Goal: Task Accomplishment & Management: Complete application form

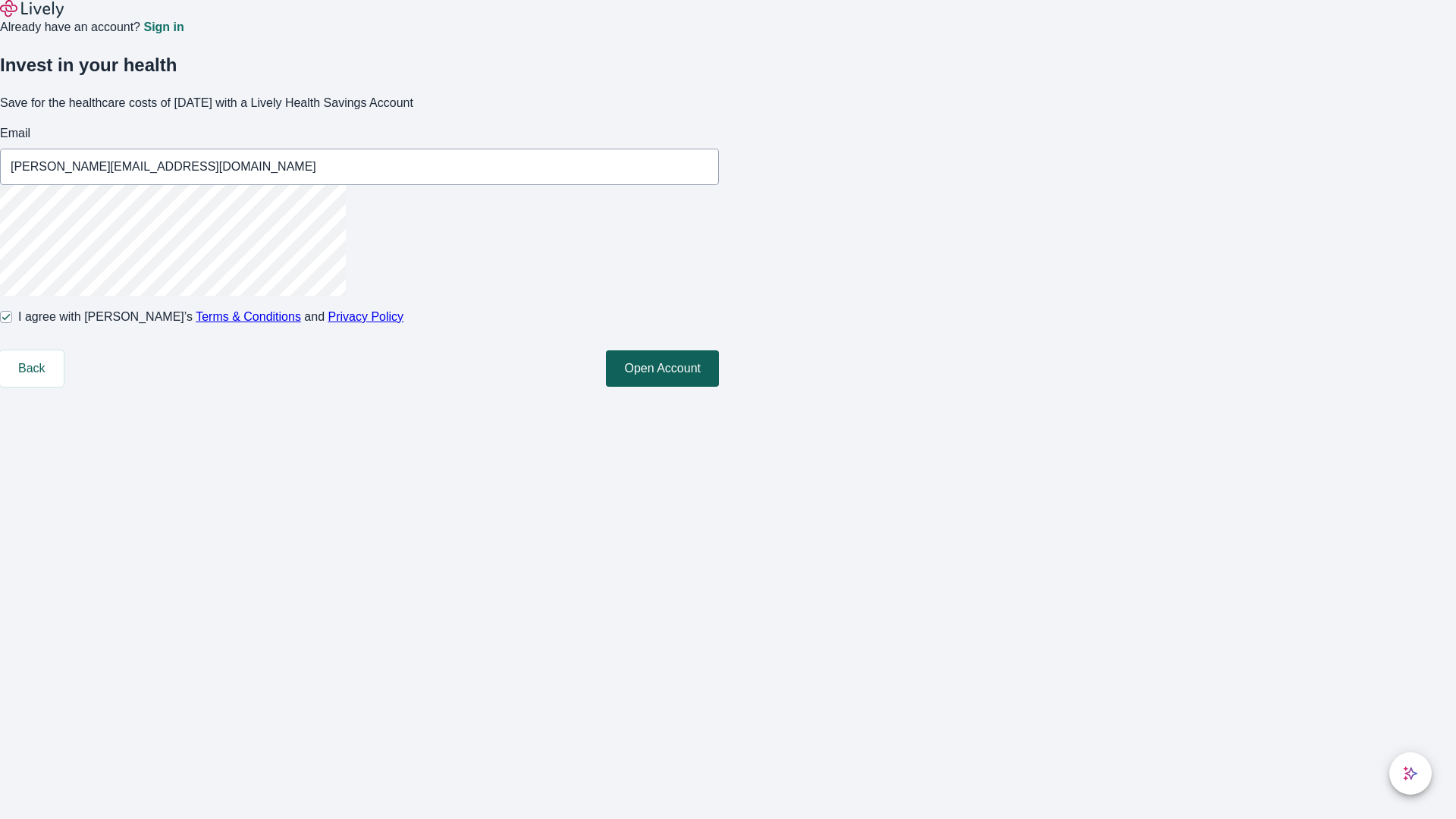
click at [719, 387] on button "Open Account" at bounding box center [662, 369] width 113 height 37
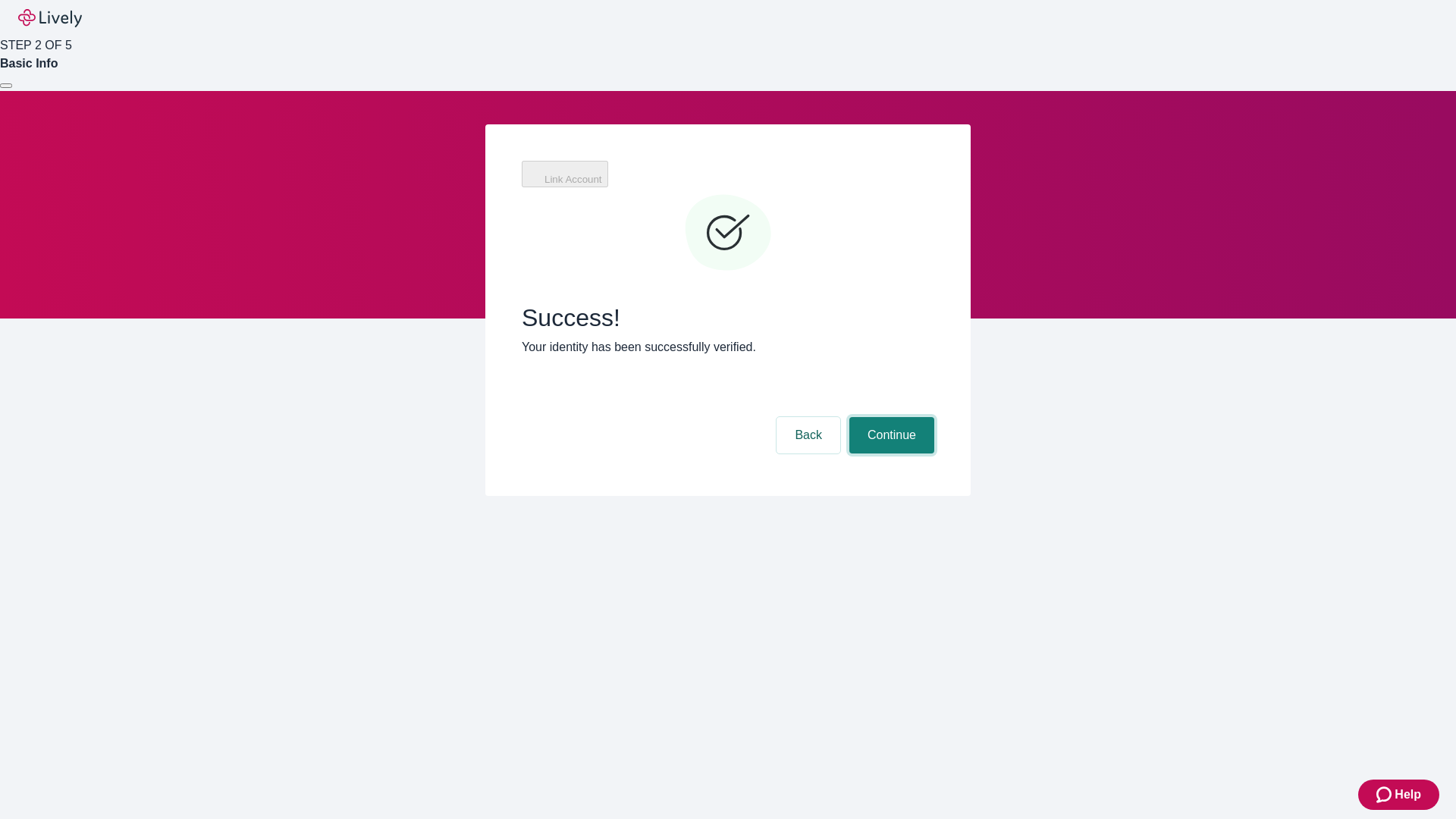
click at [890, 417] on button "Continue" at bounding box center [892, 435] width 85 height 37
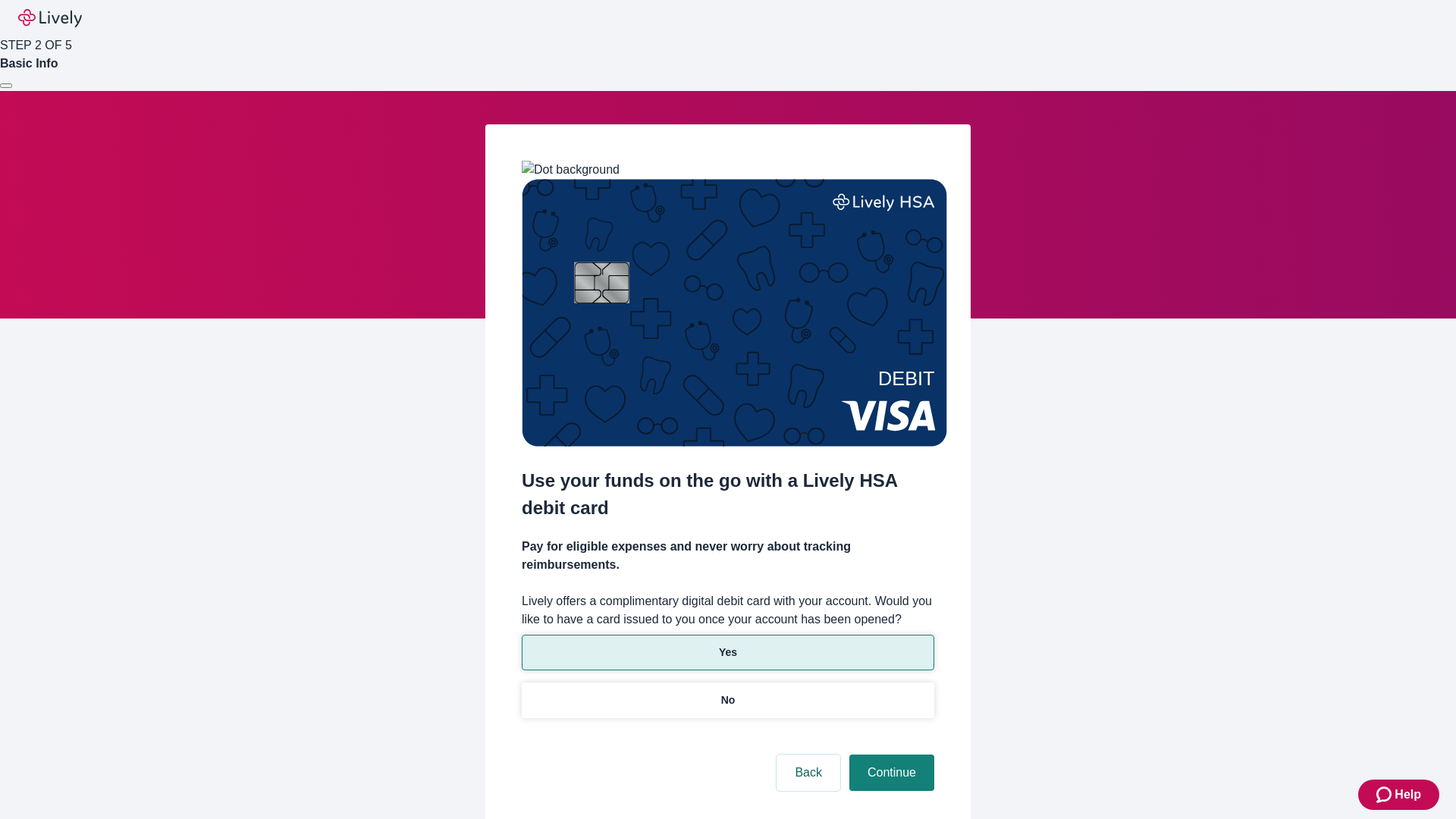
click at [727, 645] on p "Yes" at bounding box center [728, 653] width 18 height 16
click at [890, 755] on button "Continue" at bounding box center [892, 773] width 85 height 37
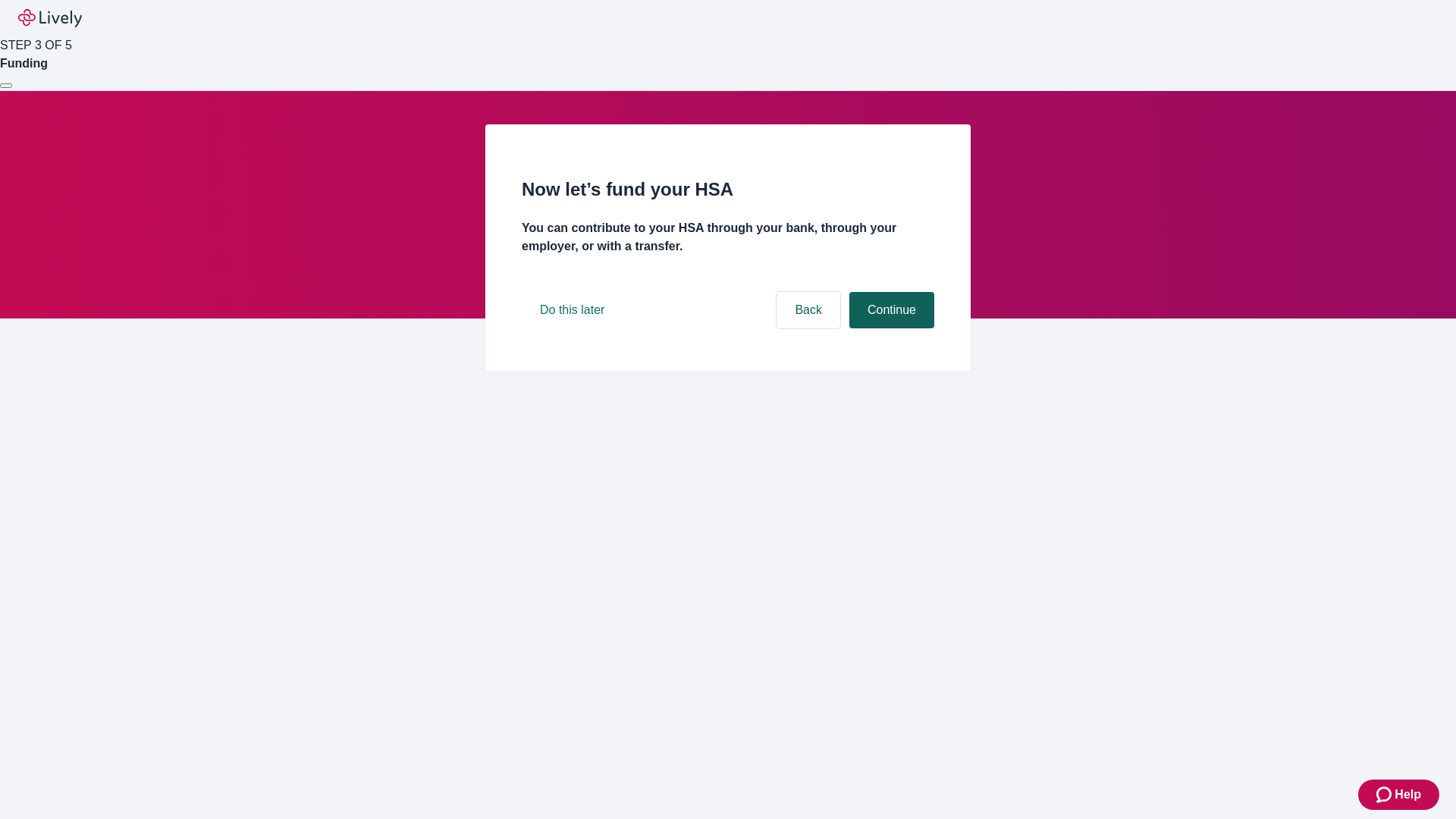
click at [890, 328] on button "Continue" at bounding box center [892, 310] width 85 height 37
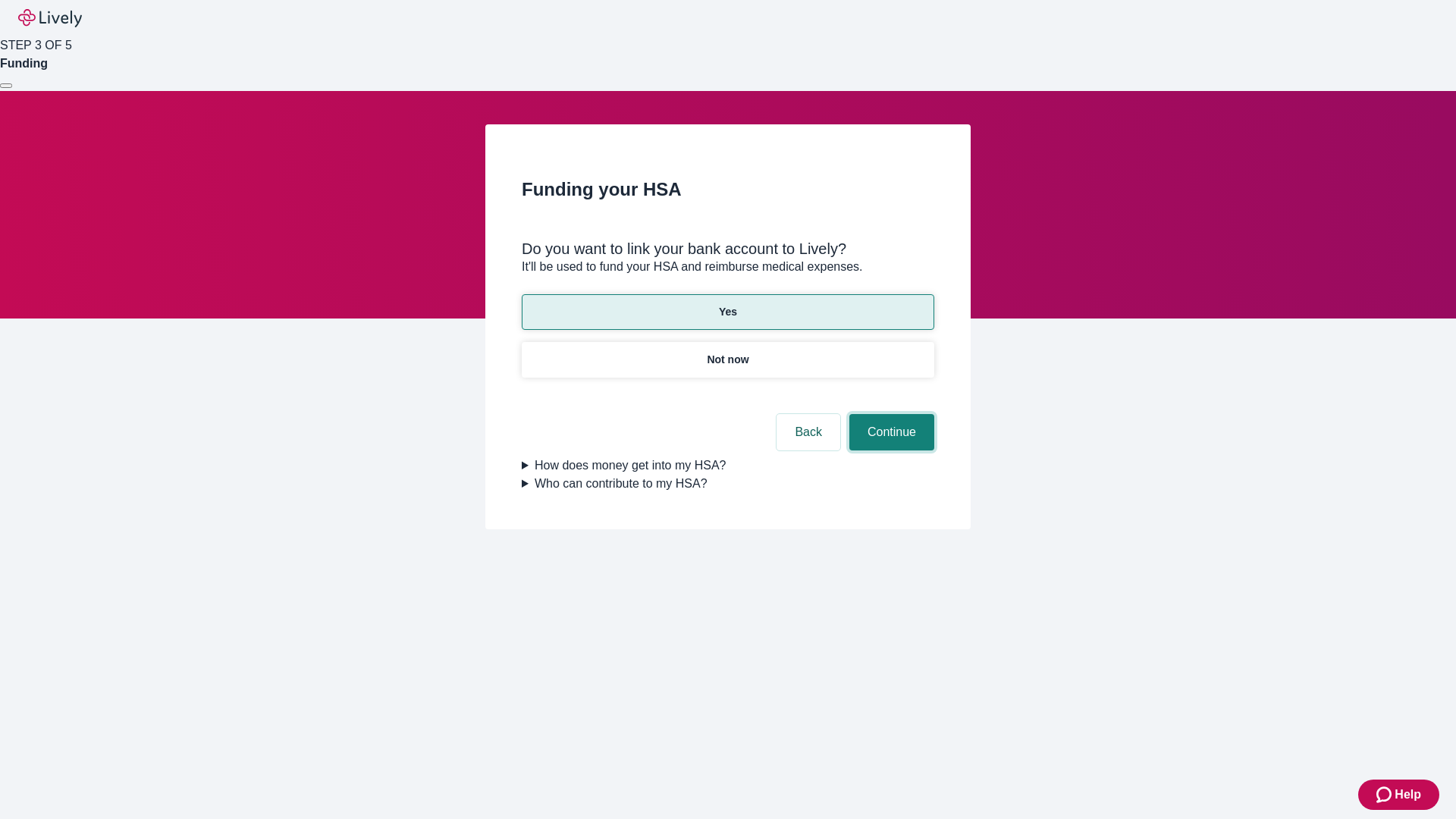
click at [890, 414] on button "Continue" at bounding box center [892, 432] width 85 height 37
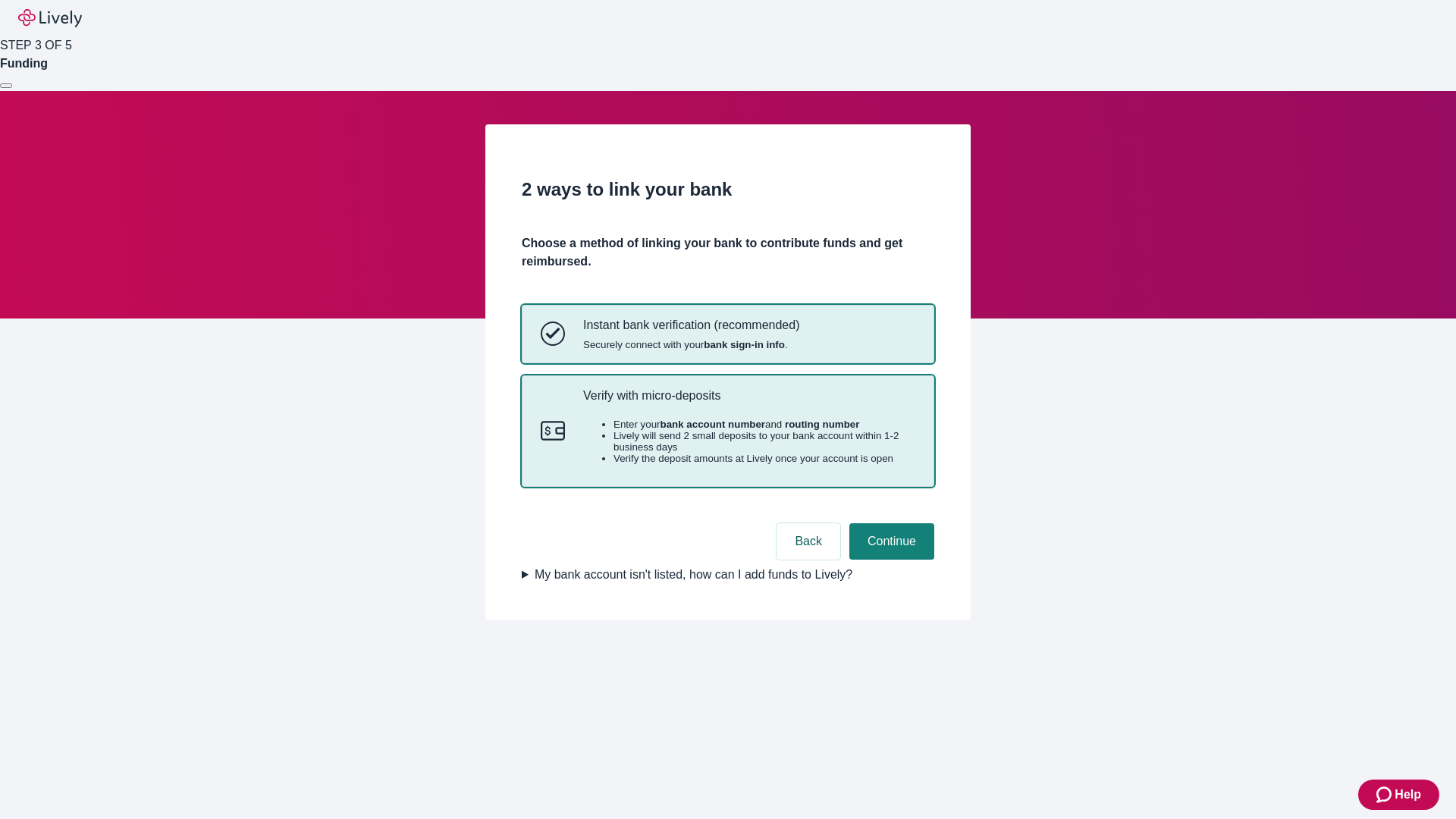
click at [749, 403] on p "Verify with micro-deposits" at bounding box center [749, 395] width 332 height 15
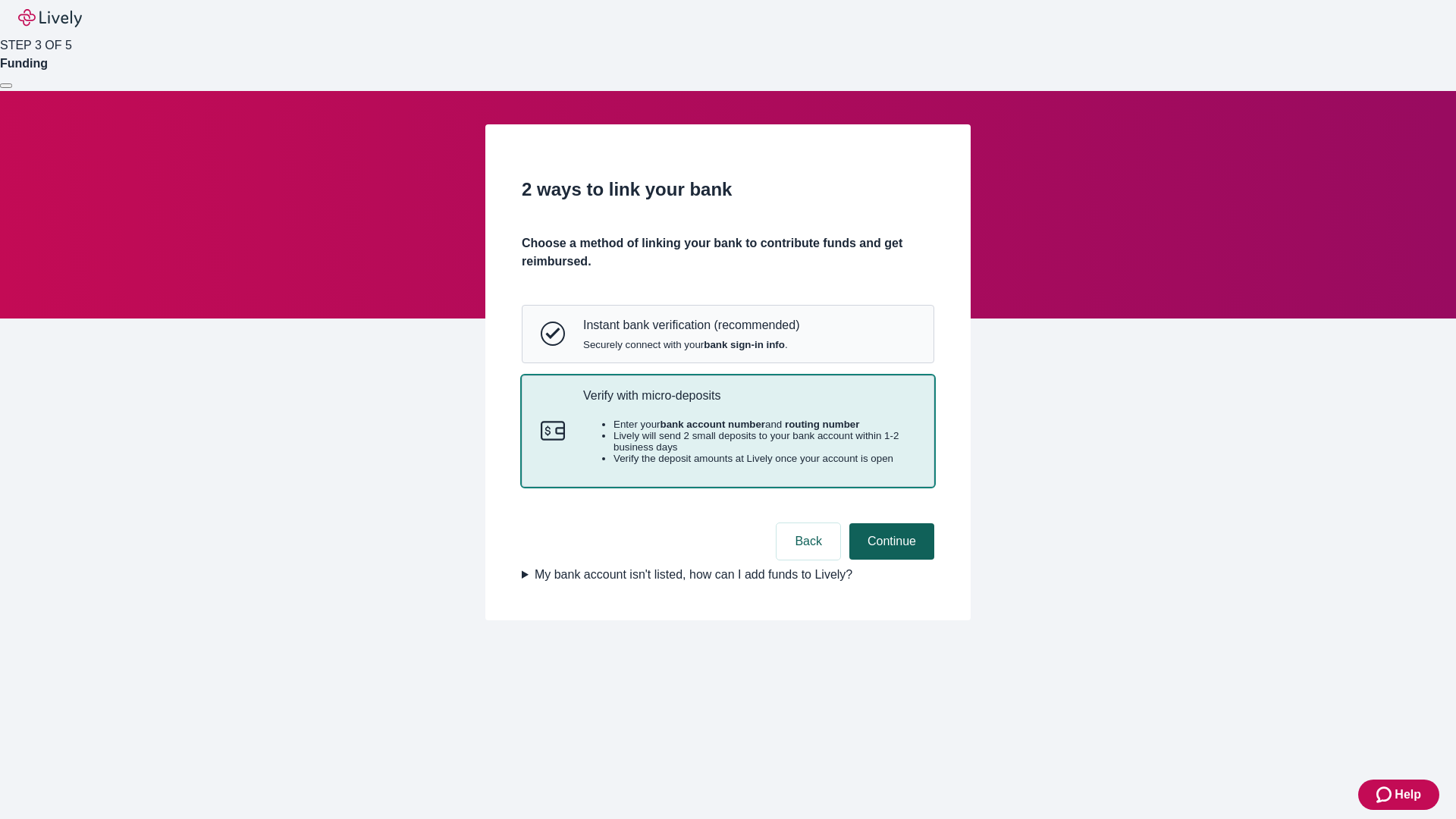
click at [890, 560] on button "Continue" at bounding box center [892, 541] width 85 height 37
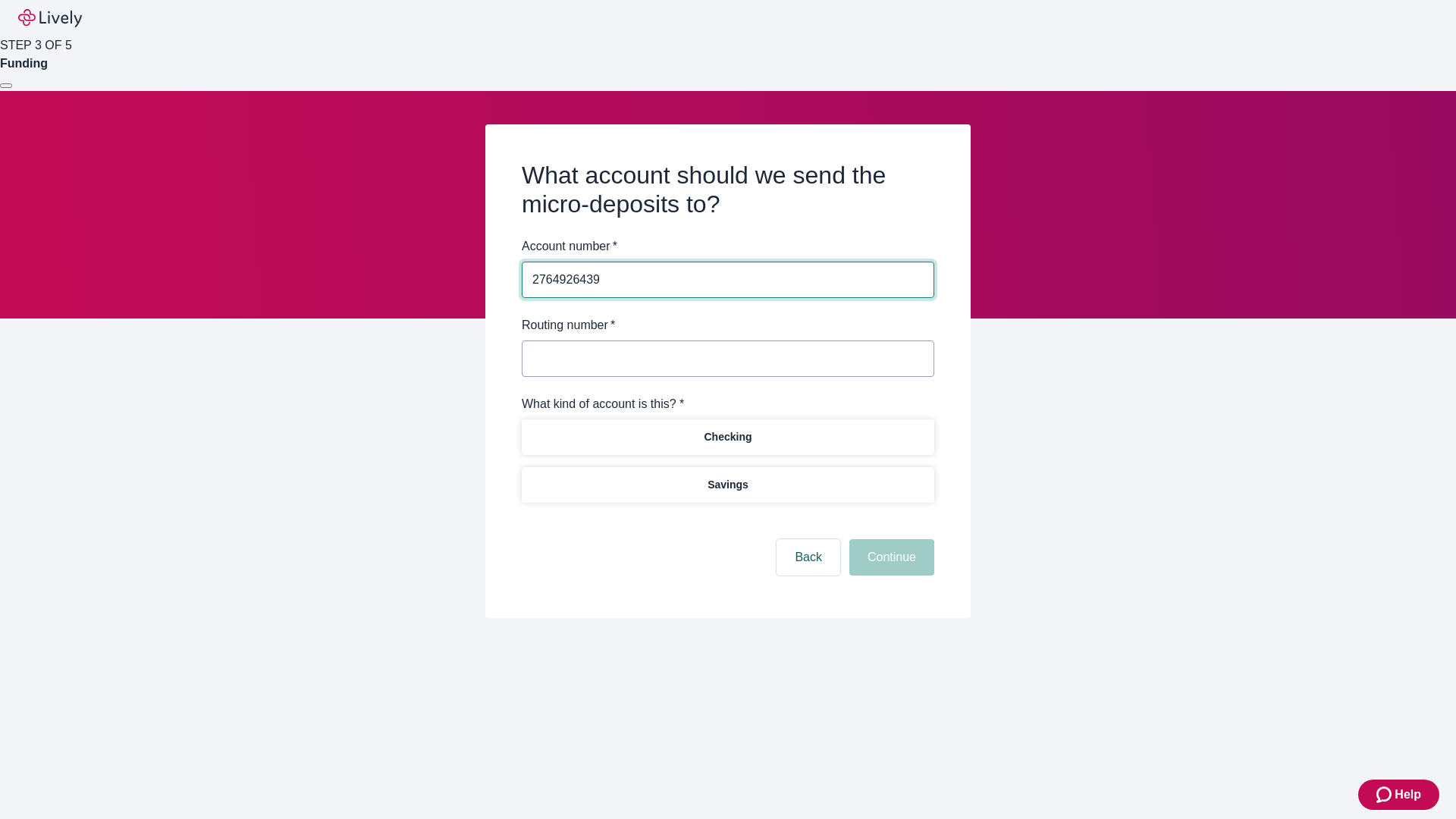
type input "2764926439"
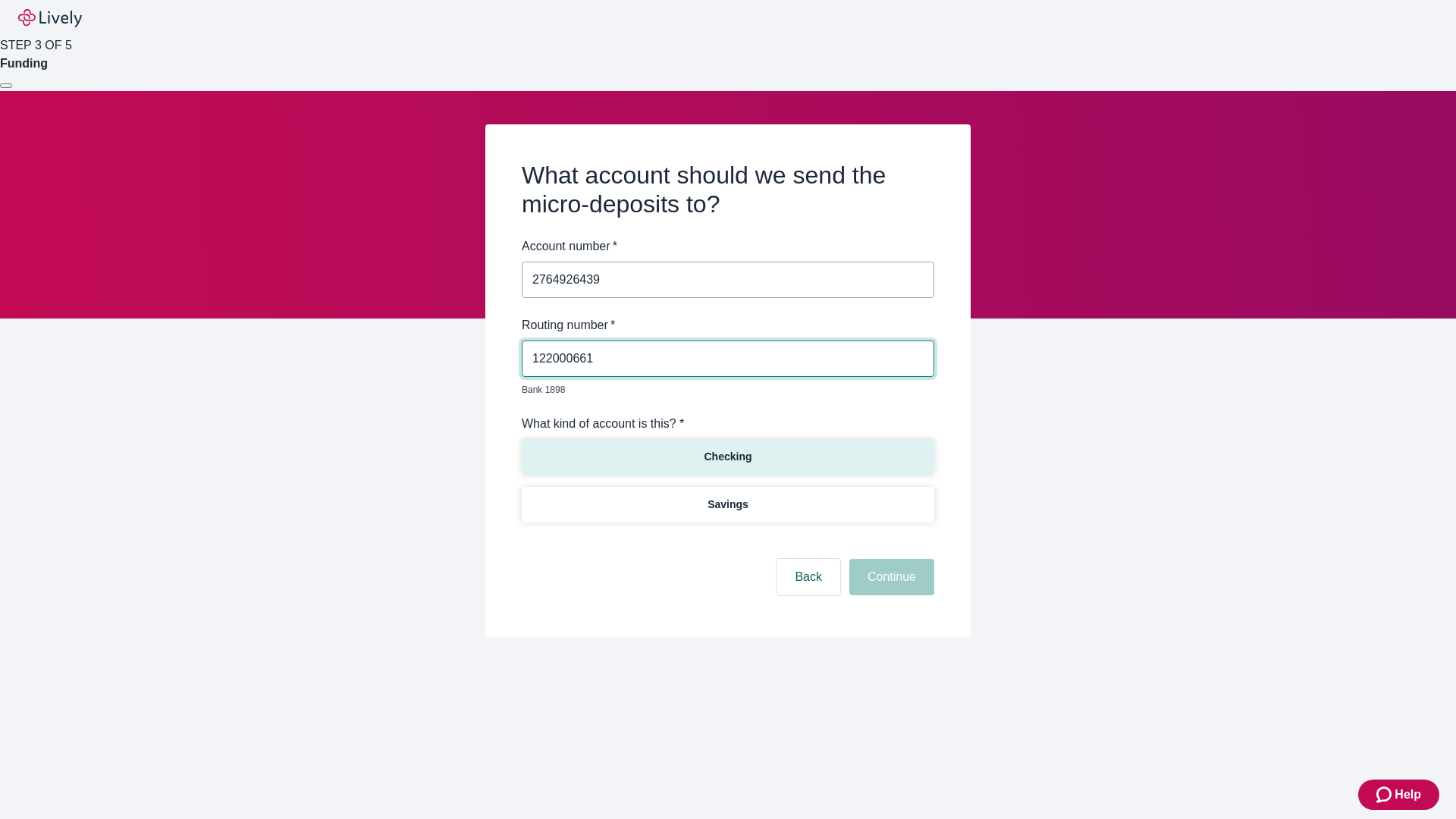
type input "122000661"
click at [727, 449] on p "Checking" at bounding box center [727, 456] width 47 height 16
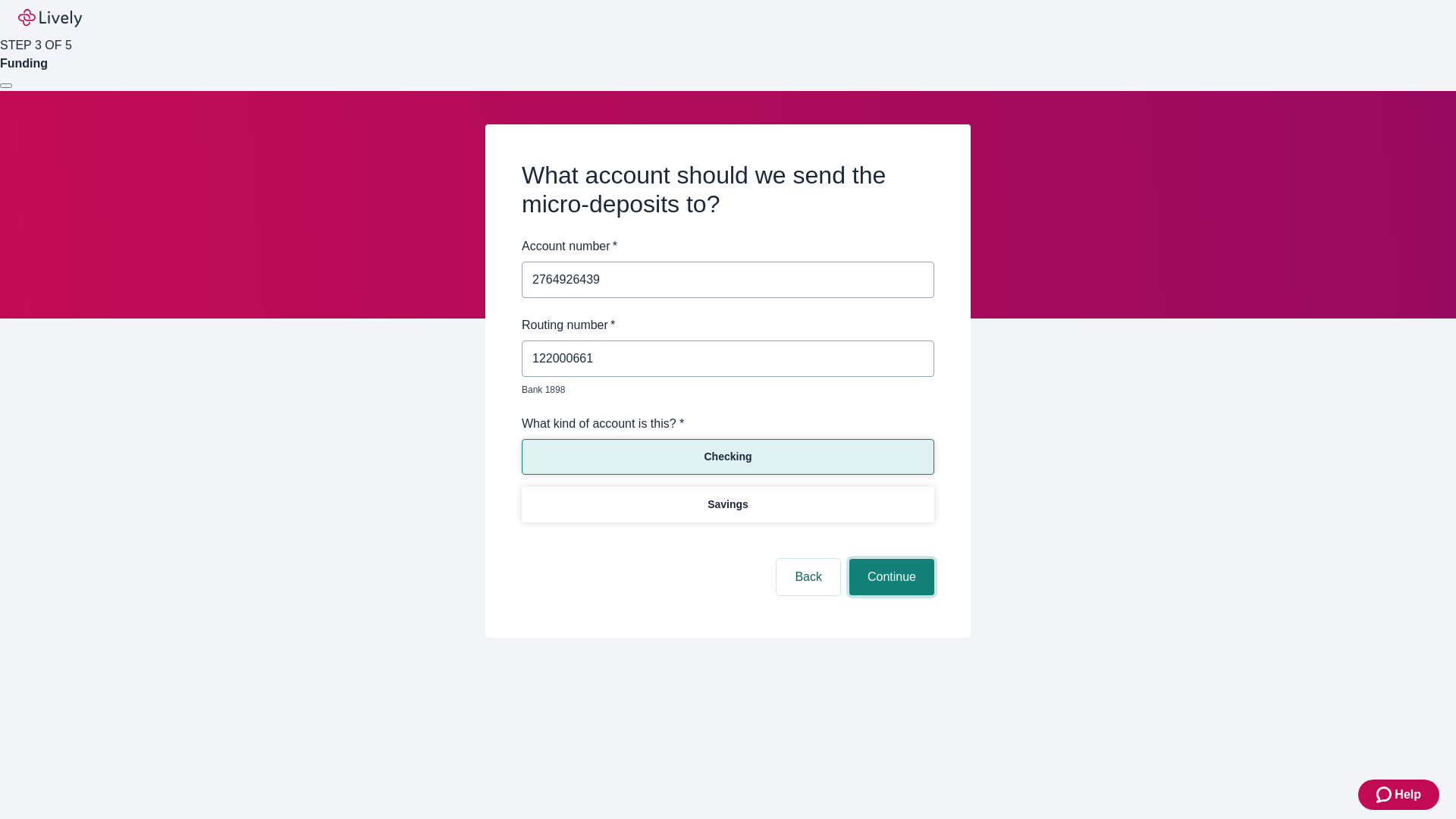
click at [890, 560] on button "Continue" at bounding box center [892, 577] width 85 height 37
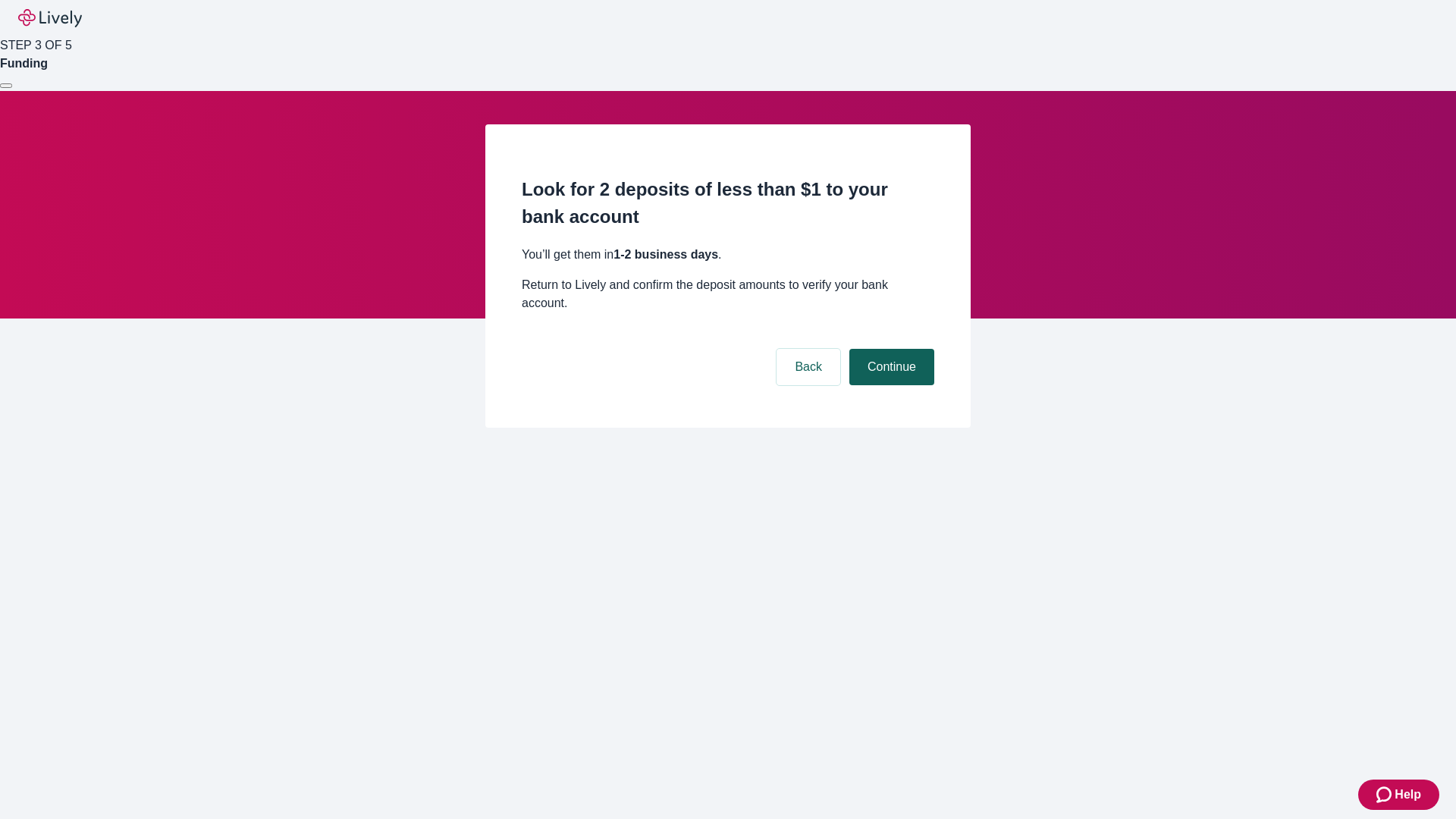
click at [890, 349] on button "Continue" at bounding box center [892, 367] width 85 height 37
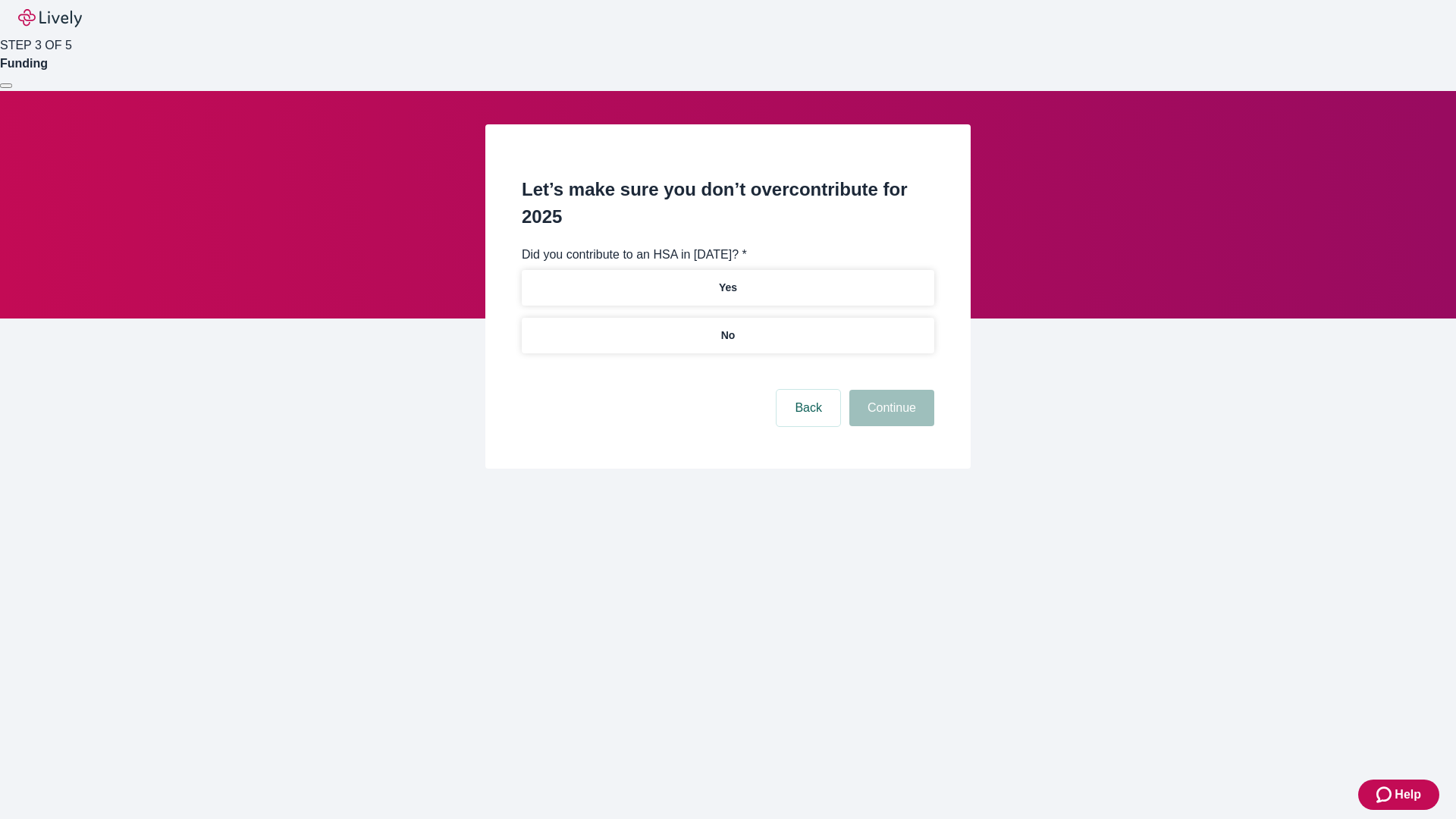
click at [727, 328] on p "No" at bounding box center [728, 336] width 15 height 16
click at [890, 390] on button "Continue" at bounding box center [892, 408] width 85 height 37
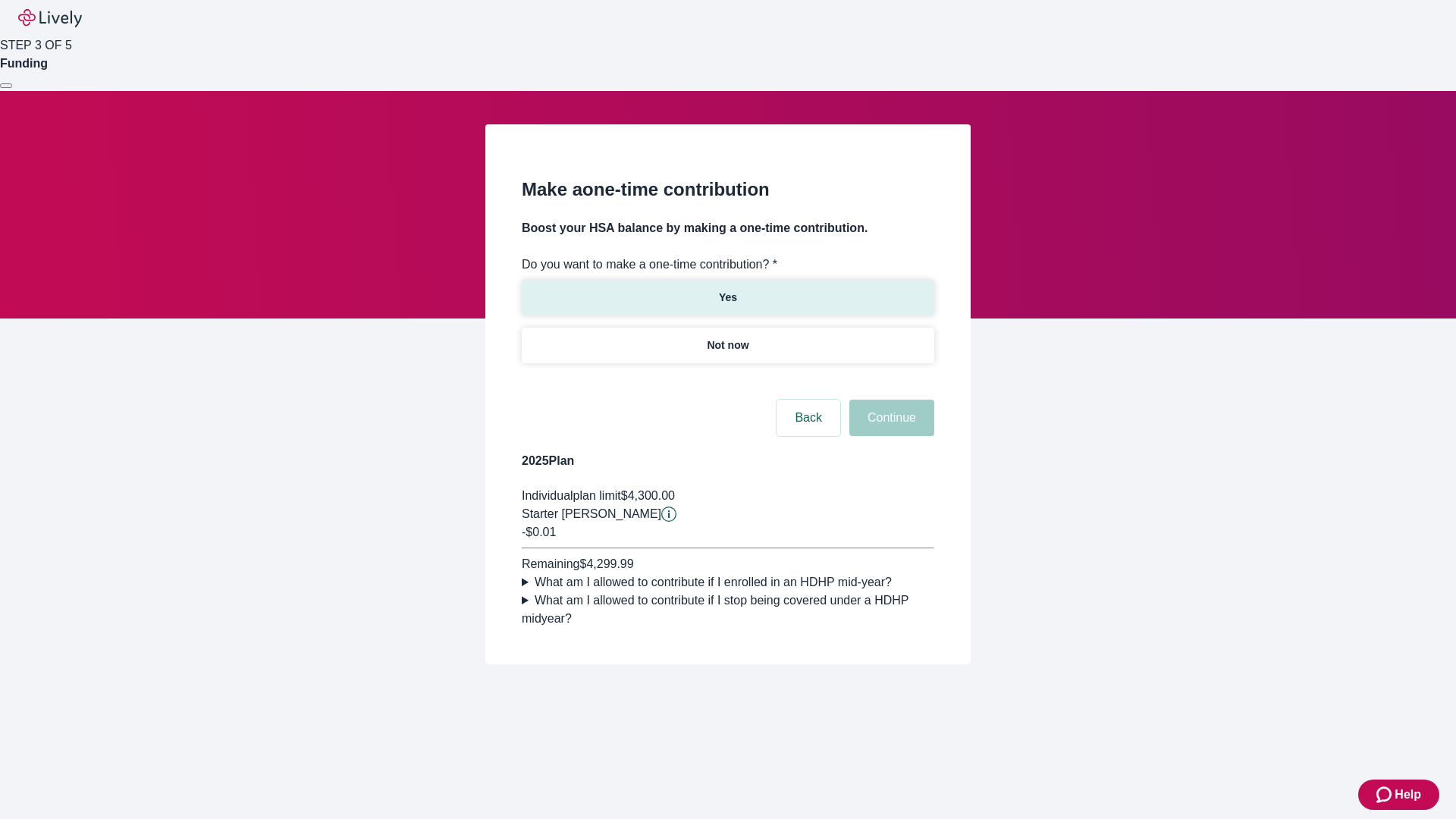
click at [727, 289] on p "Yes" at bounding box center [728, 297] width 18 height 16
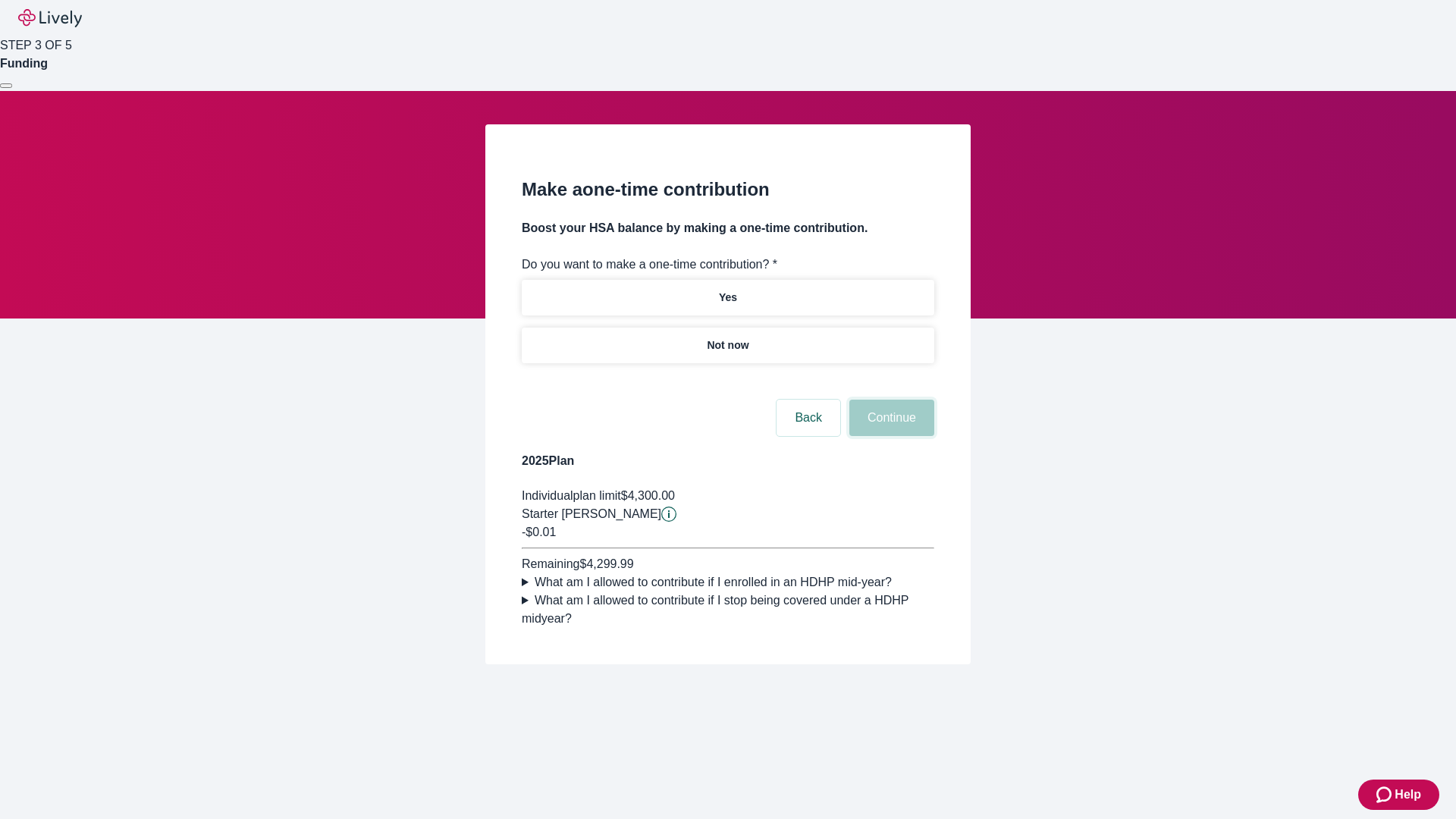
click at [890, 436] on button "Continue" at bounding box center [892, 418] width 85 height 37
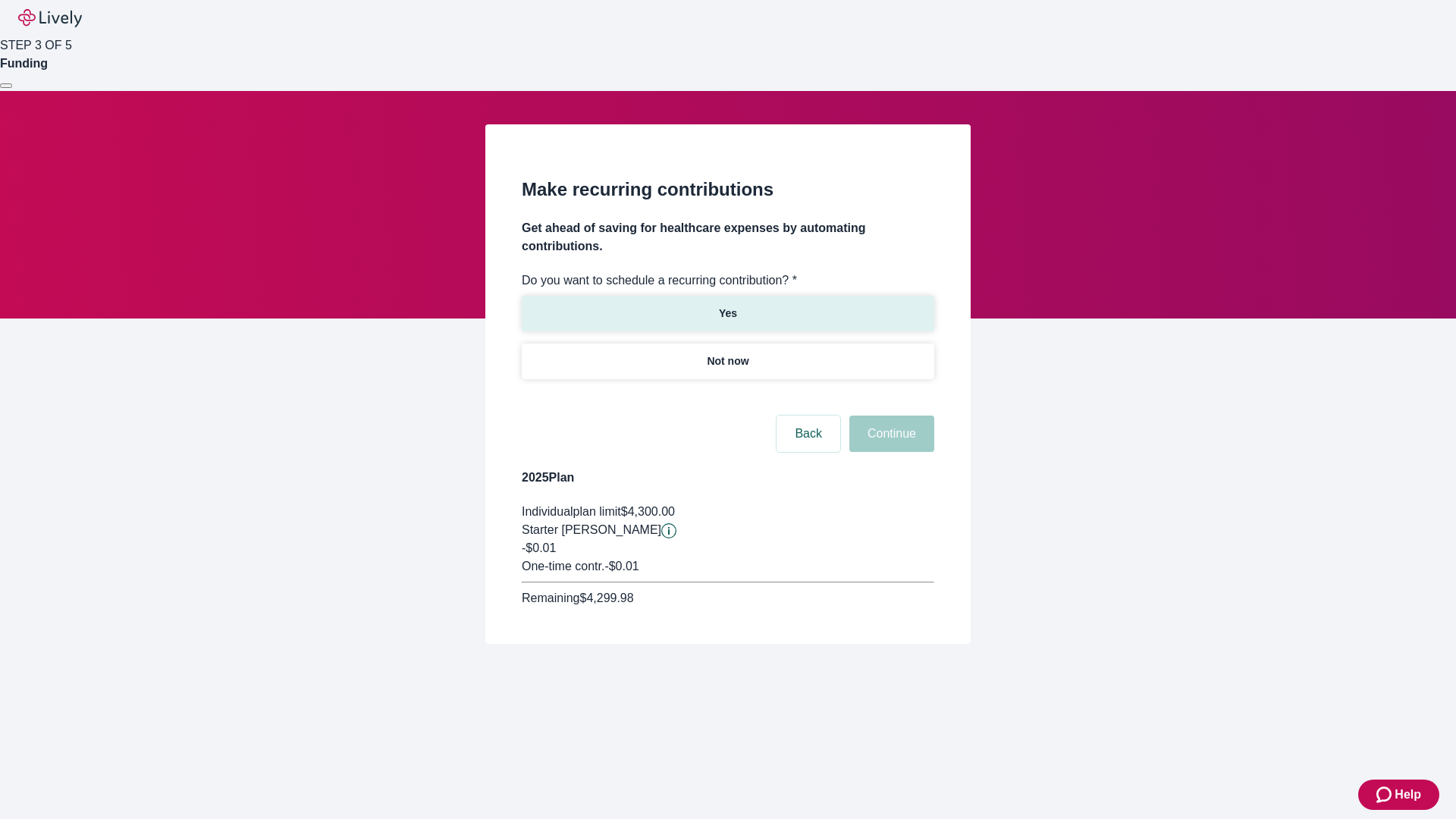
click at [727, 305] on p "Yes" at bounding box center [728, 313] width 18 height 16
click at [727, 397] on body "Help STEP 3 OF 5 Funding Make recurring contributions Get ahead of saving for h…" at bounding box center [728, 359] width 1456 height 717
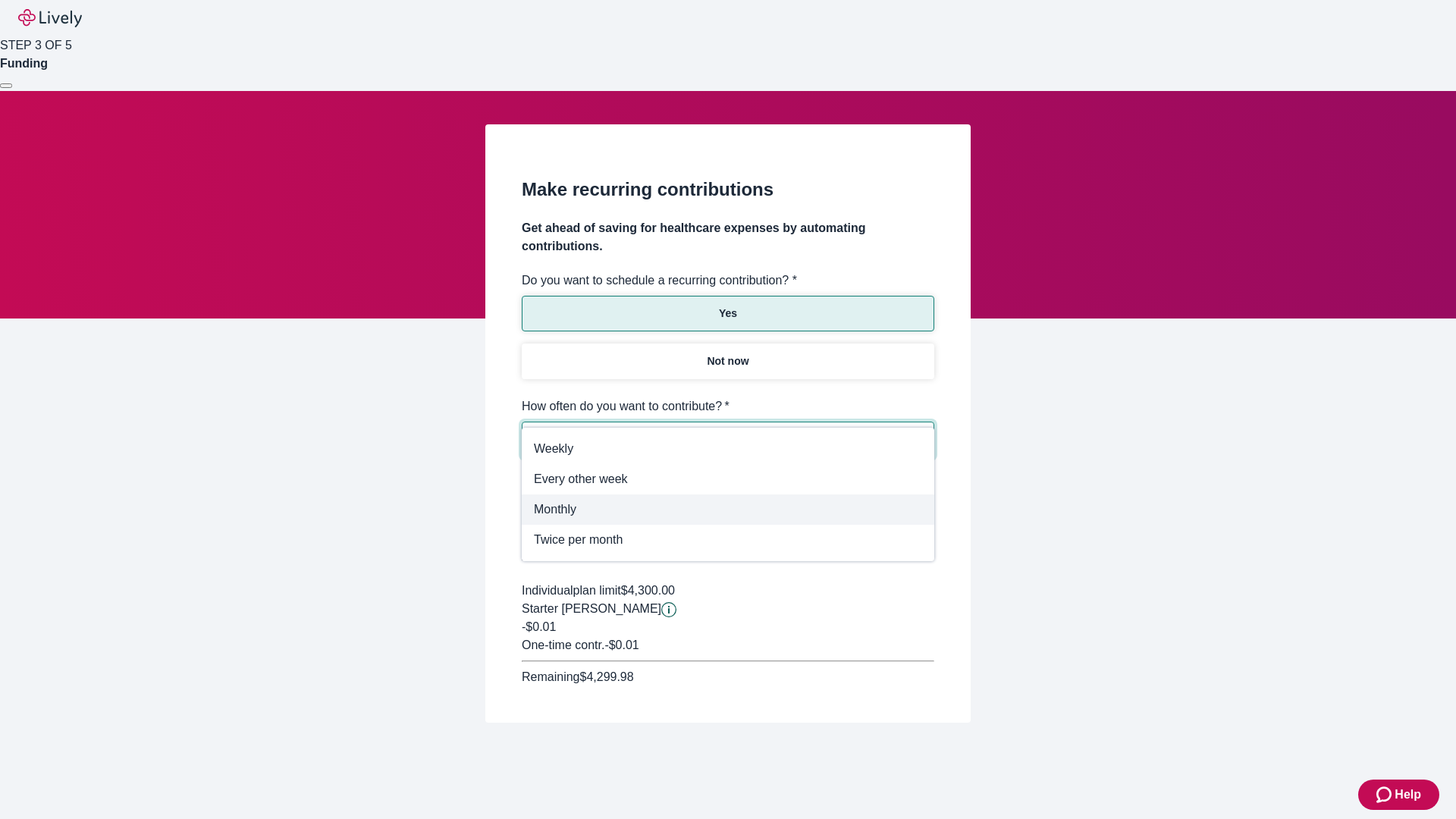
click at [728, 510] on span "Monthly" at bounding box center [727, 510] width 388 height 18
type input "Monthly"
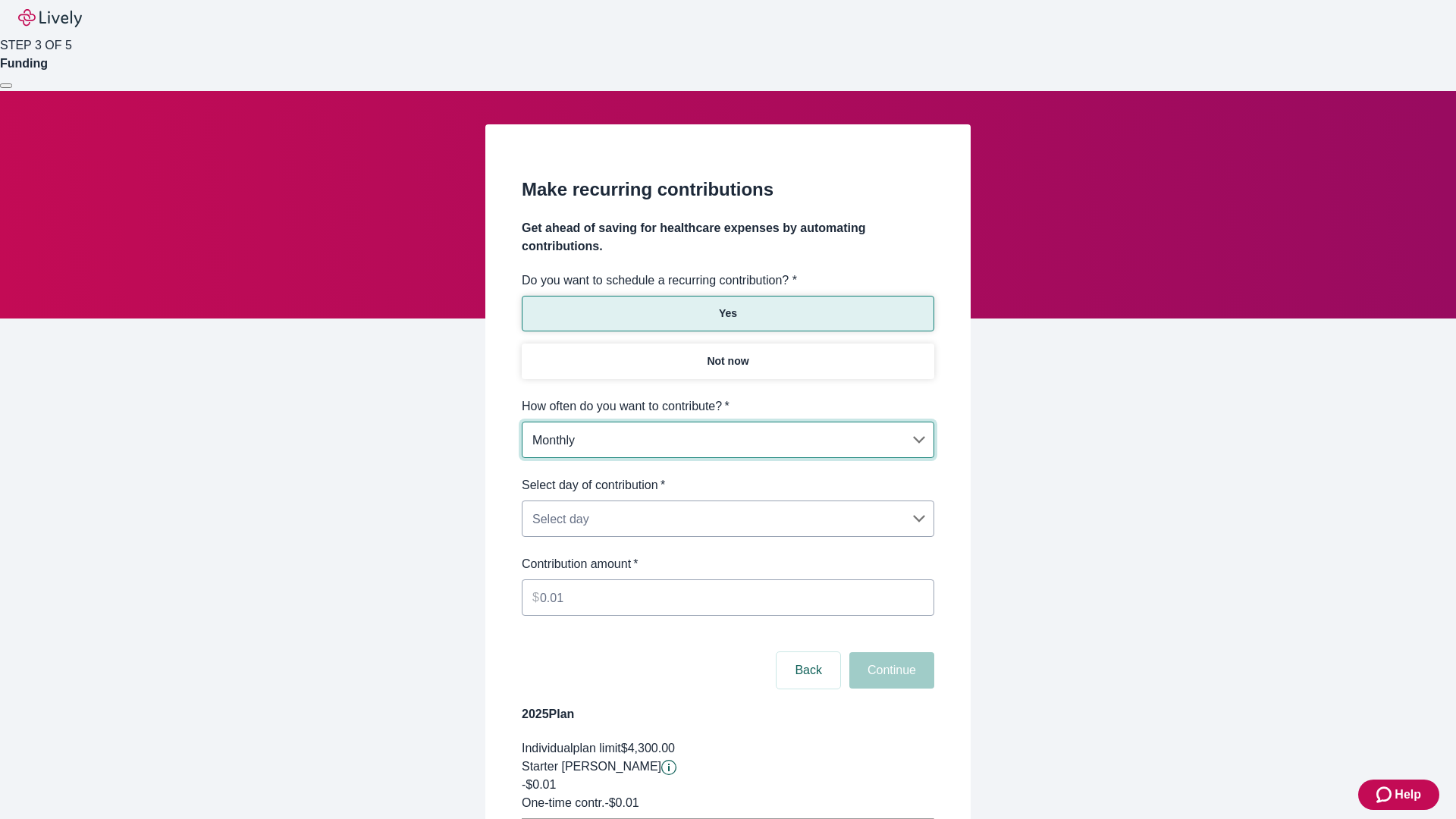
click at [727, 476] on body "Help STEP 3 OF 5 Funding Make recurring contributions Get ahead of saving for h…" at bounding box center [728, 476] width 1456 height 953
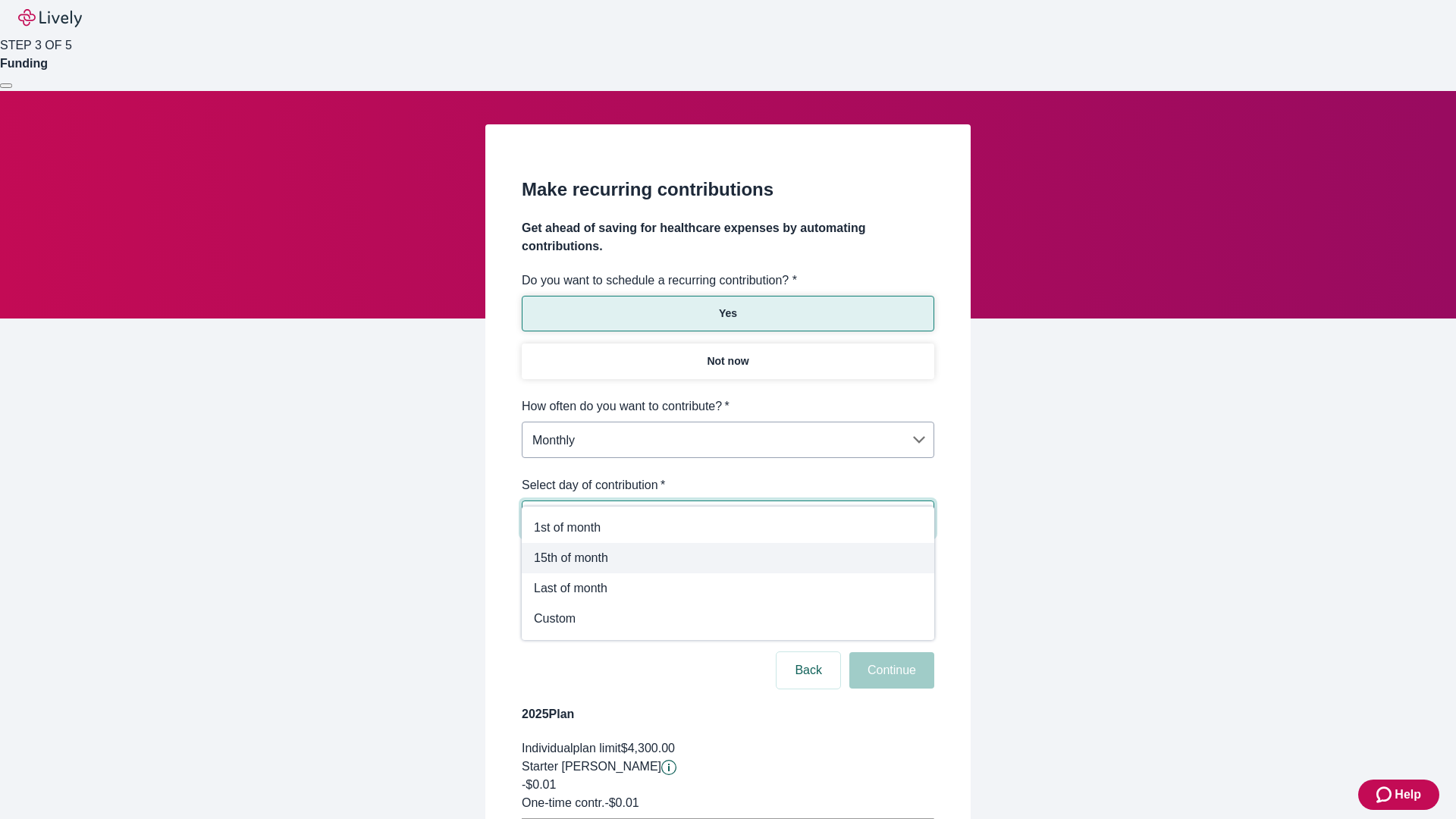
click at [728, 558] on span "15th of month" at bounding box center [727, 558] width 388 height 18
type input "Monthly15th"
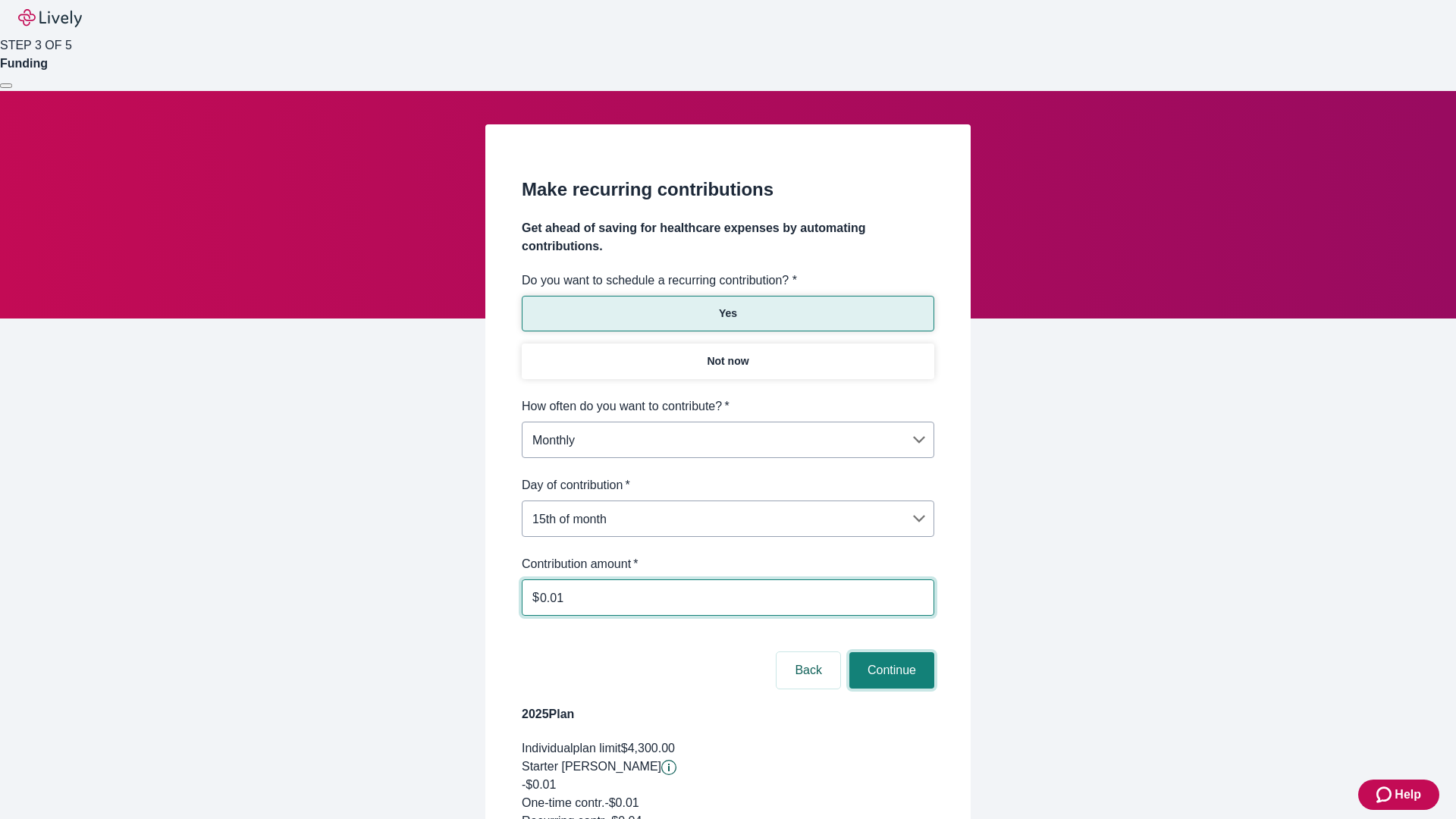
click at [890, 652] on button "Continue" at bounding box center [892, 670] width 85 height 37
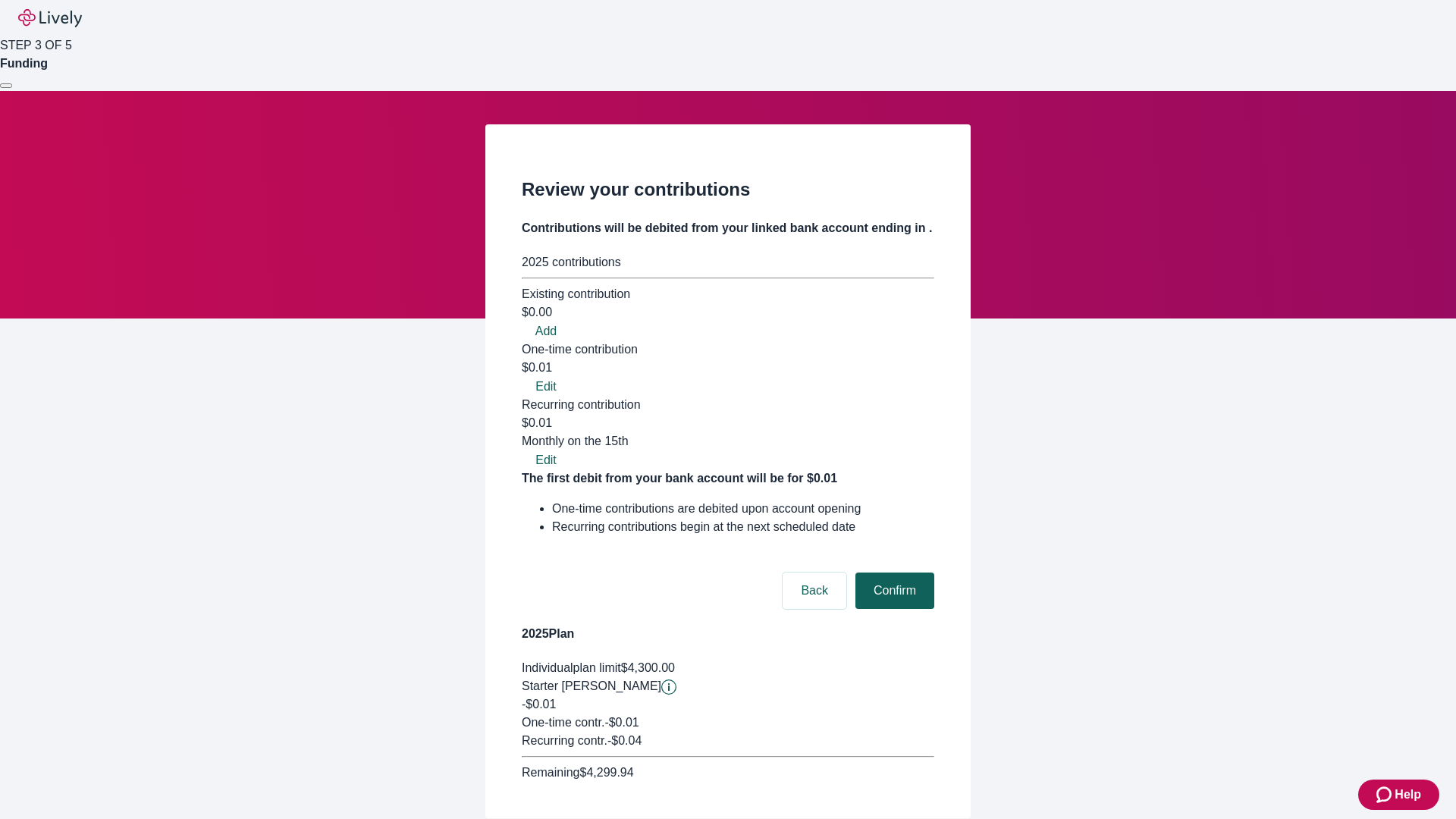
click at [893, 573] on button "Confirm" at bounding box center [895, 591] width 79 height 37
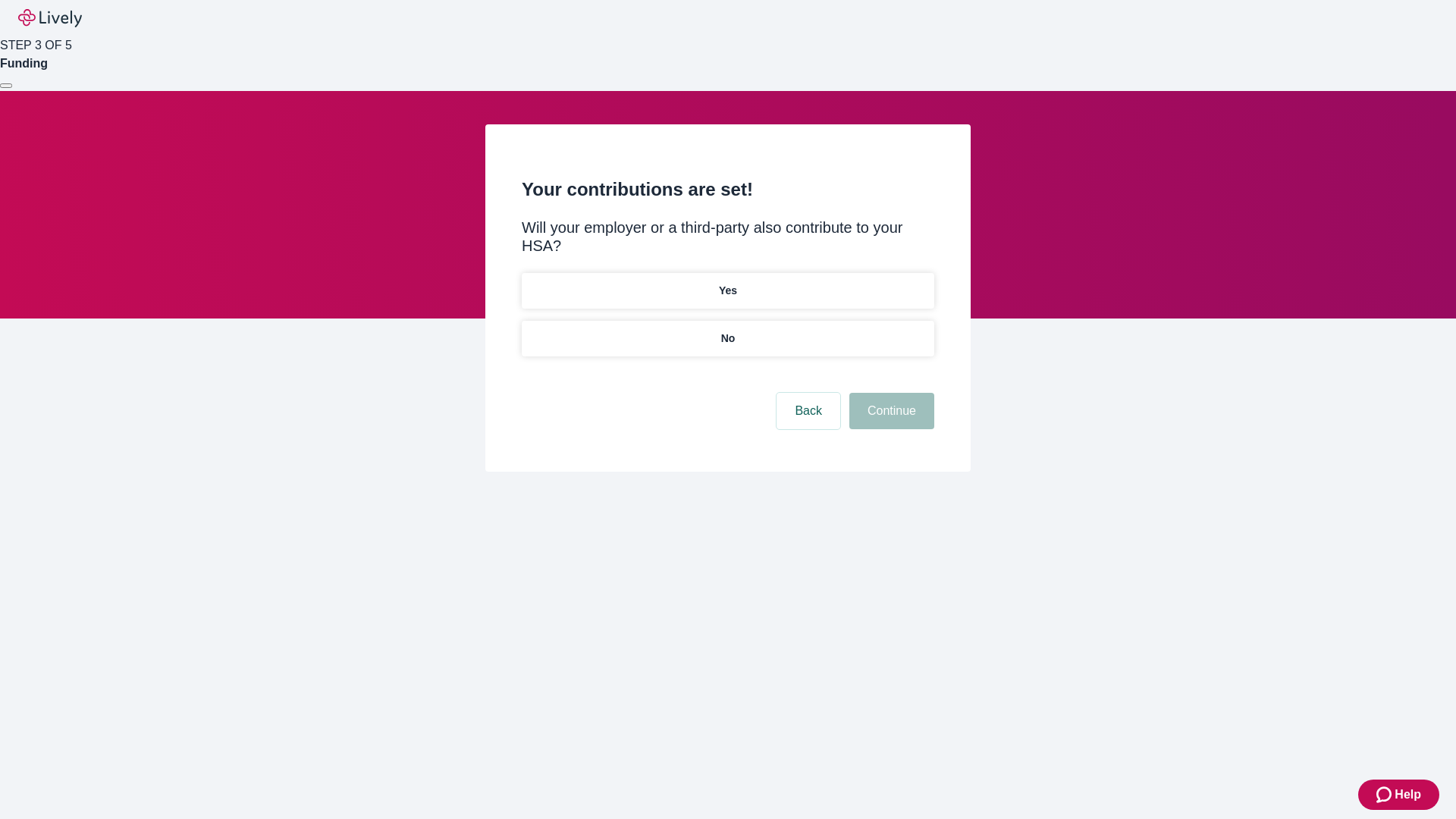
click at [727, 283] on p "Yes" at bounding box center [728, 290] width 18 height 16
click at [890, 393] on button "Continue" at bounding box center [892, 411] width 85 height 37
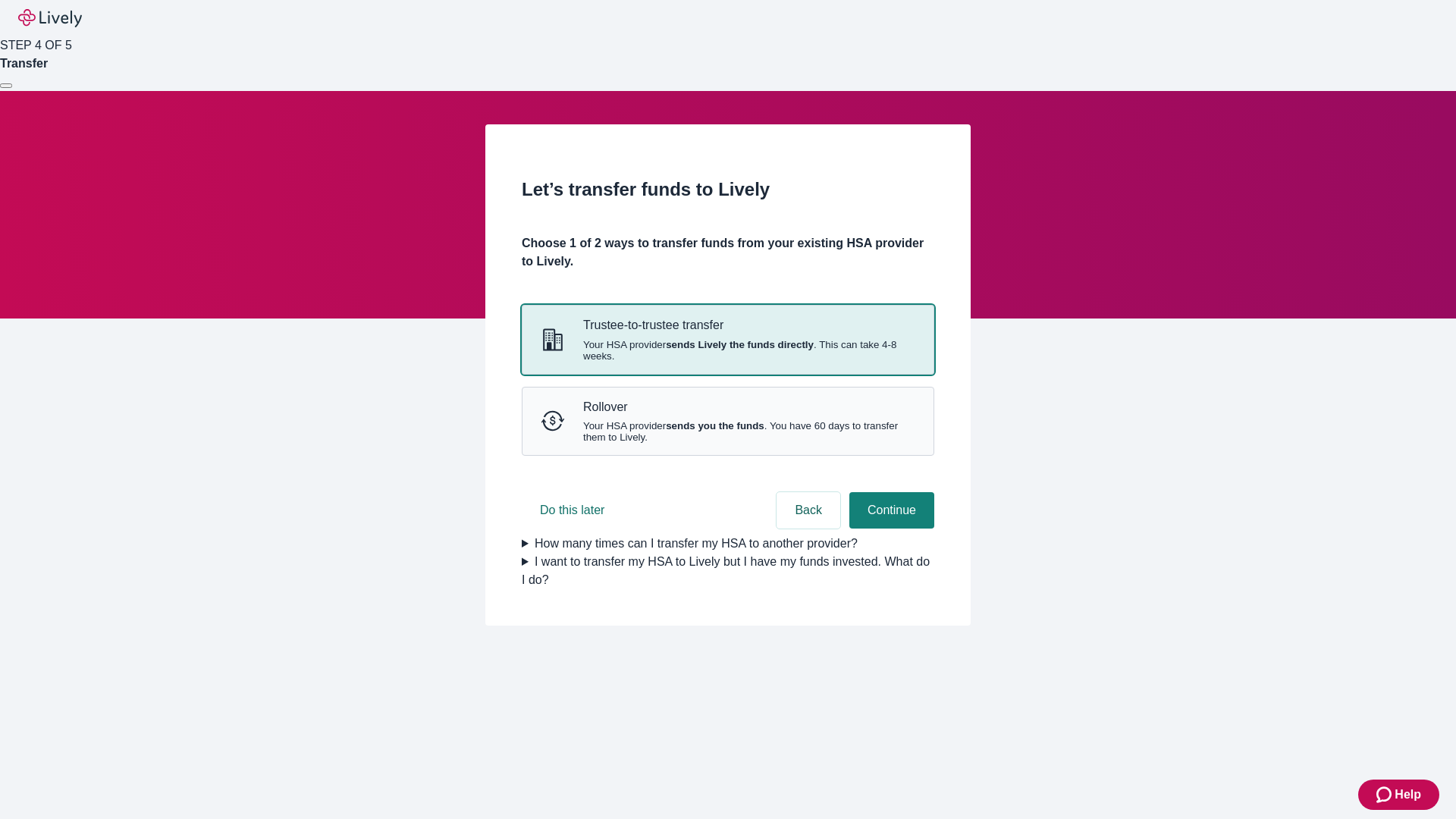
click at [727, 351] on strong "sends Lively the funds directly" at bounding box center [740, 345] width 148 height 12
click at [890, 529] on button "Continue" at bounding box center [892, 510] width 85 height 37
